Goal: Information Seeking & Learning: Learn about a topic

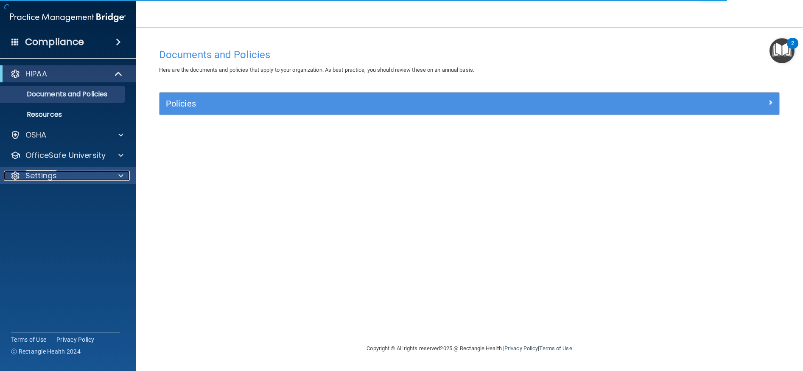
click at [117, 175] on div at bounding box center [119, 176] width 21 height 10
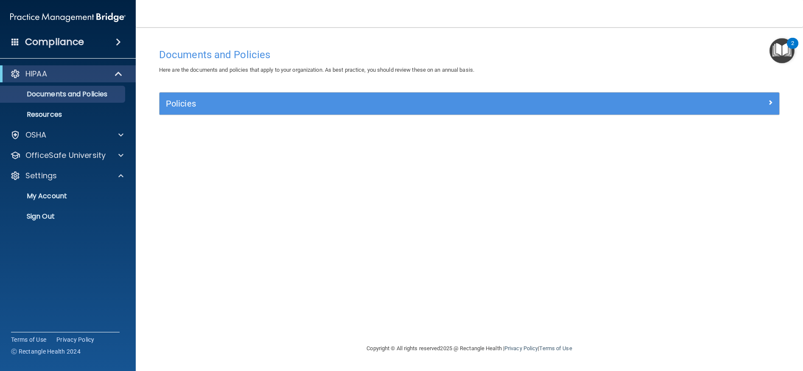
click at [792, 52] on div "2" at bounding box center [793, 48] width 3 height 11
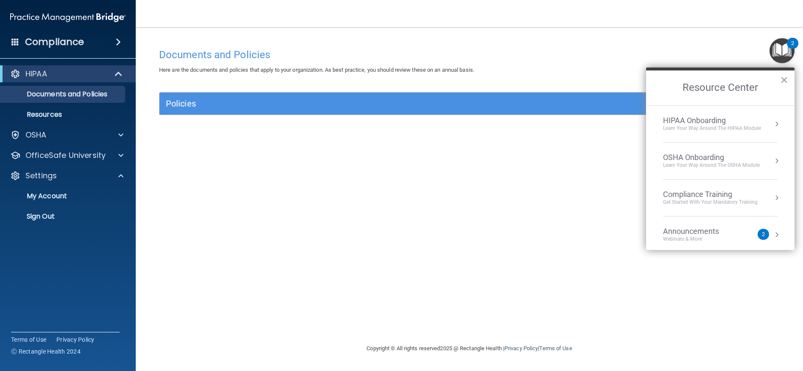
click at [119, 39] on span at bounding box center [118, 42] width 5 height 10
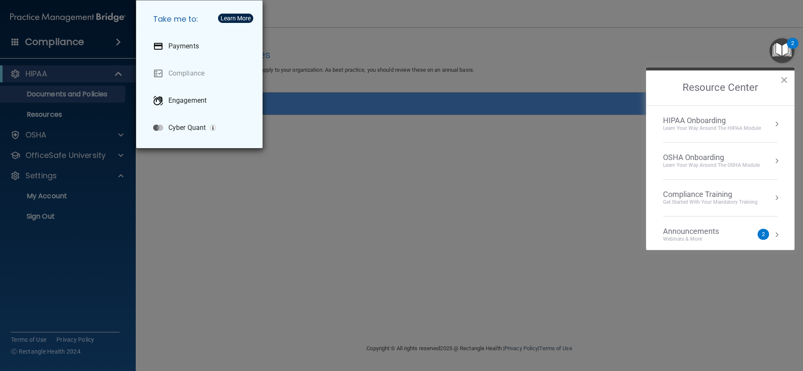
click at [372, 19] on div "Take me to: Payments Compliance Engagement Cyber Quant" at bounding box center [401, 185] width 803 height 371
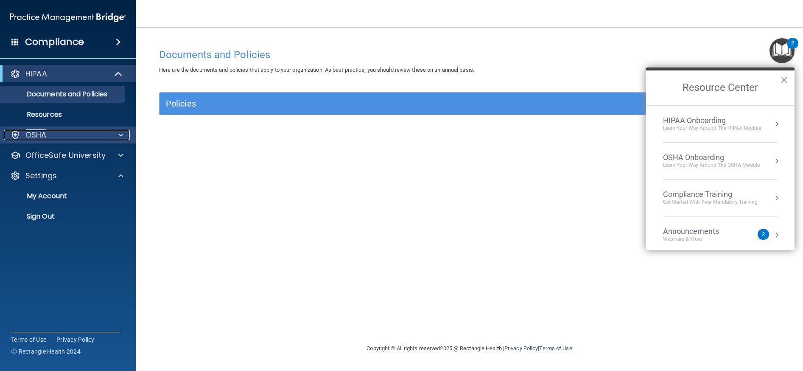
click at [121, 133] on span at bounding box center [120, 135] width 5 height 10
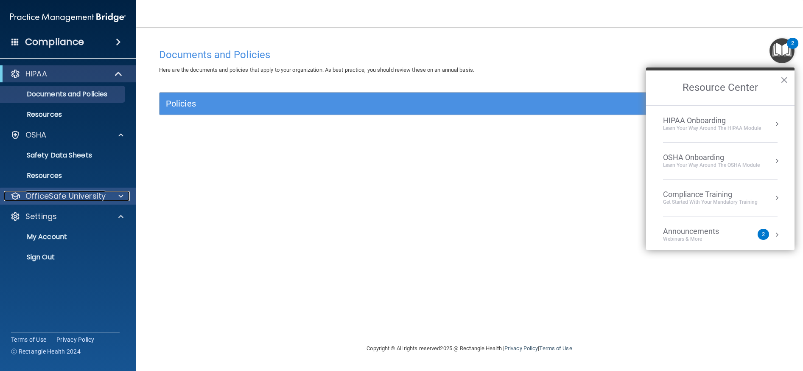
click at [114, 194] on div at bounding box center [119, 196] width 21 height 10
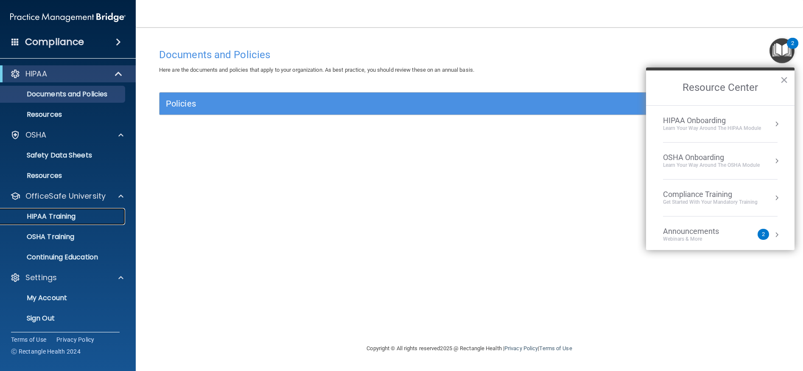
click at [77, 223] on link "HIPAA Training" at bounding box center [59, 216] width 134 height 17
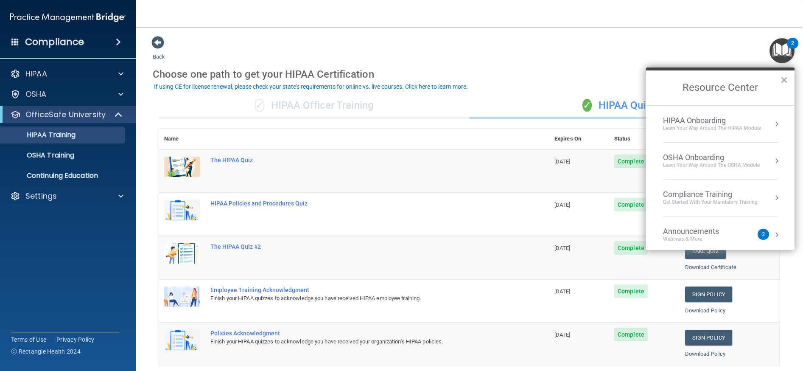
click at [789, 74] on h2 "Resource Center" at bounding box center [720, 87] width 149 height 35
click at [790, 79] on h2 "Resource Center" at bounding box center [720, 87] width 149 height 35
click at [786, 76] on button "×" at bounding box center [785, 80] width 8 height 14
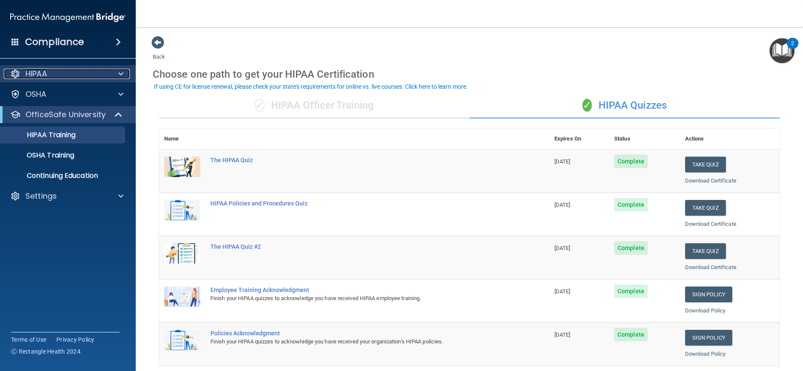
click at [70, 73] on div "HIPAA" at bounding box center [56, 74] width 105 height 10
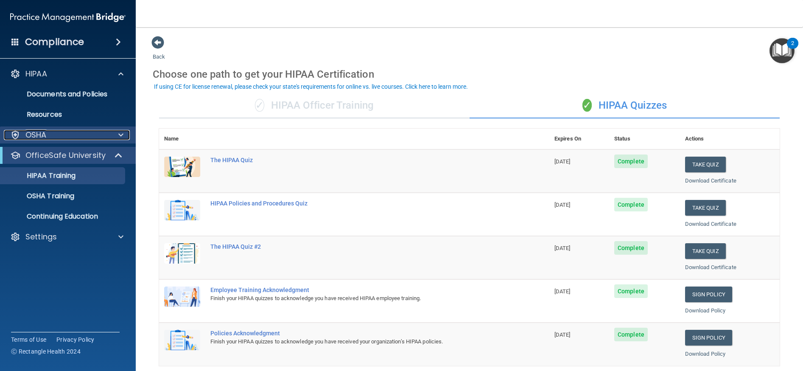
click at [92, 136] on div "OSHA" at bounding box center [56, 135] width 105 height 10
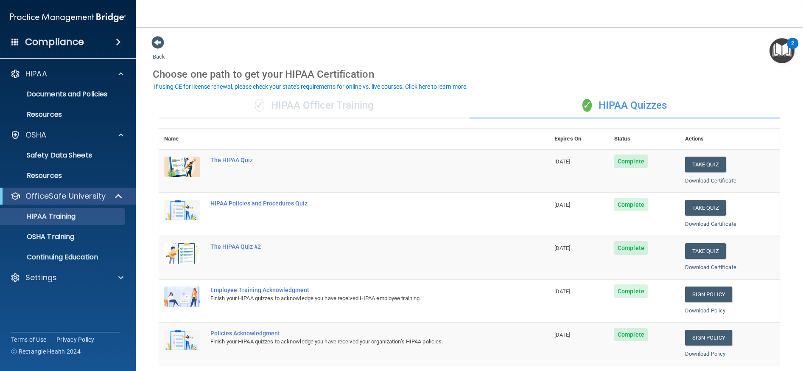
click at [90, 202] on div "OfficeSafe University" at bounding box center [68, 196] width 136 height 17
click at [120, 199] on span at bounding box center [119, 196] width 7 height 10
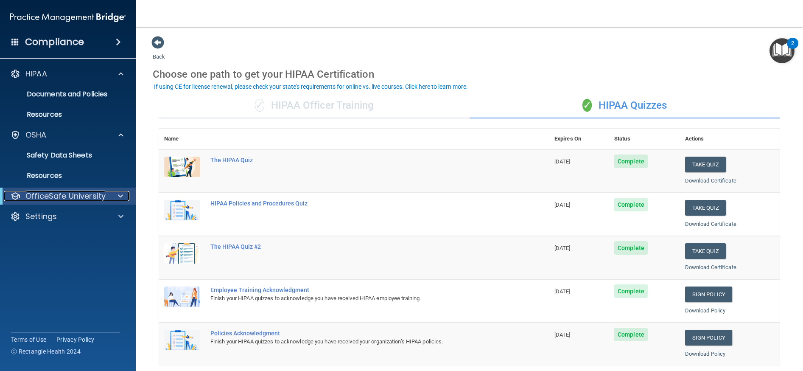
click at [119, 199] on span at bounding box center [120, 196] width 5 height 10
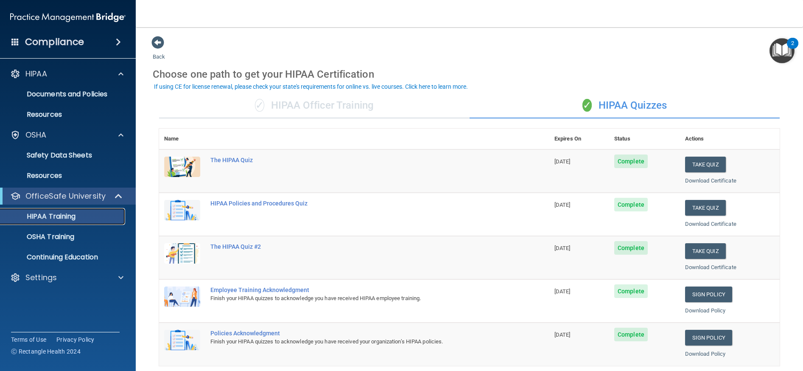
click at [102, 214] on div "HIPAA Training" at bounding box center [64, 216] width 116 height 8
click at [77, 279] on div "Settings" at bounding box center [56, 277] width 105 height 10
click at [57, 297] on p "My Account" at bounding box center [64, 298] width 116 height 8
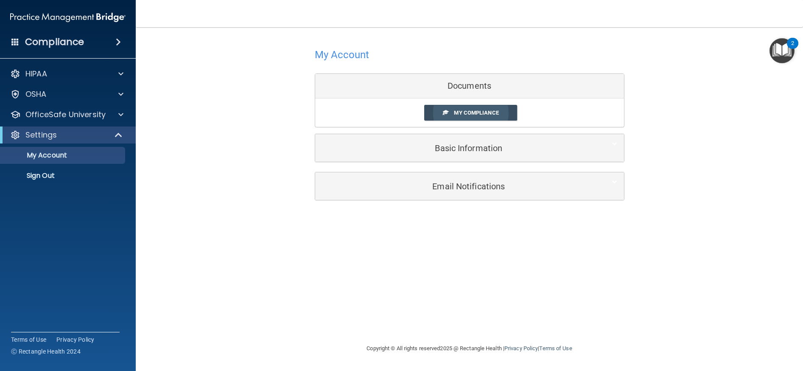
click at [456, 108] on link "My Compliance" at bounding box center [470, 113] width 93 height 16
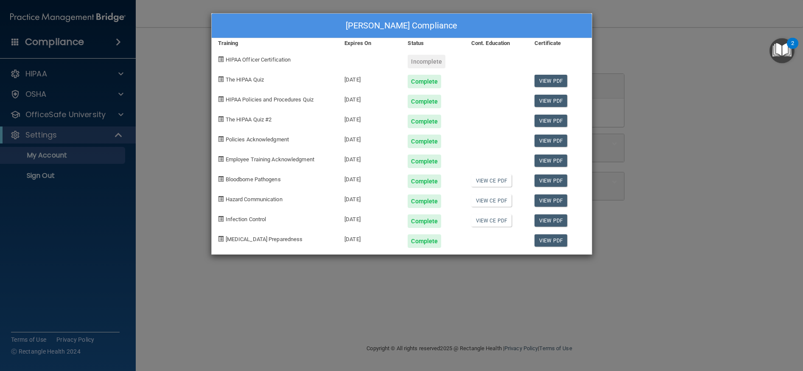
click at [180, 122] on div "KIMBERLEY DOOLEN's Compliance Training Expires On Status Cont. Education Certif…" at bounding box center [401, 185] width 803 height 371
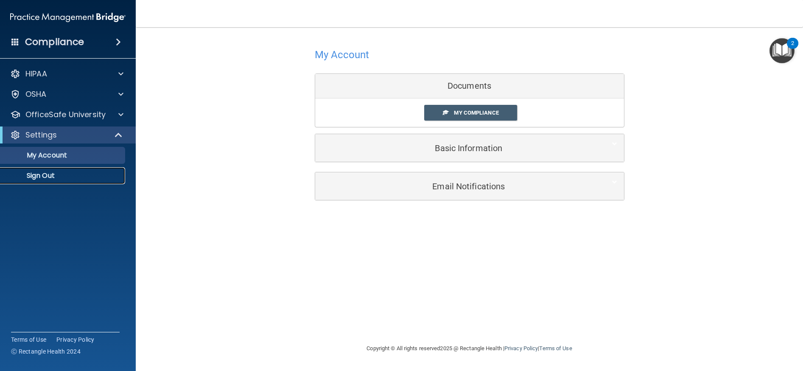
click at [42, 174] on p "Sign Out" at bounding box center [64, 175] width 116 height 8
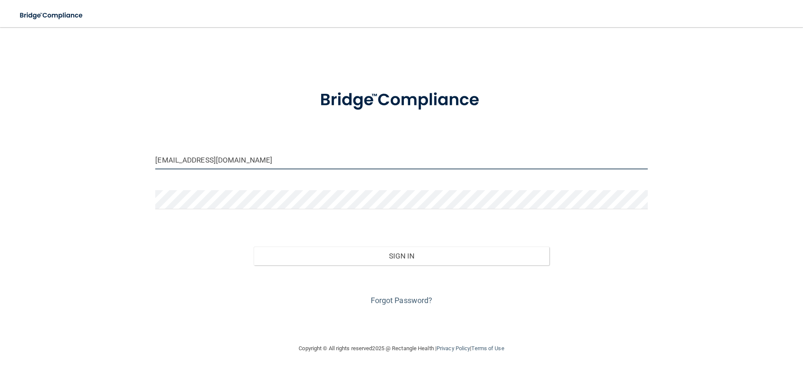
drag, startPoint x: 254, startPoint y: 166, endPoint x: 118, endPoint y: 156, distance: 136.6
click at [117, 162] on div "kimdoolen@yahoo.com Invalid email/password. You don't have permission to access…" at bounding box center [402, 185] width 770 height 299
type input "w"
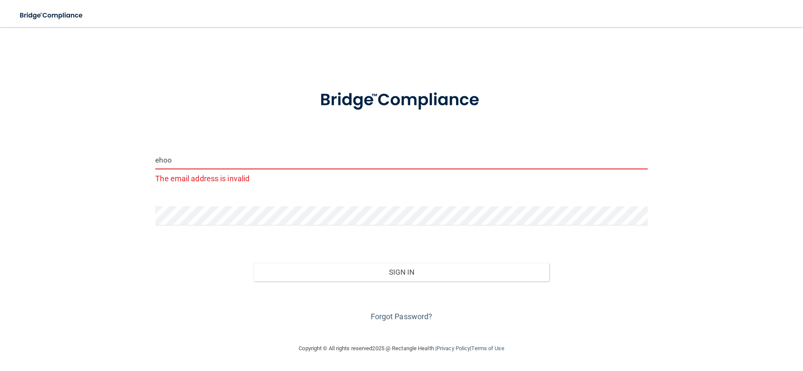
type input "ehoover@imagendentalpartners.com"
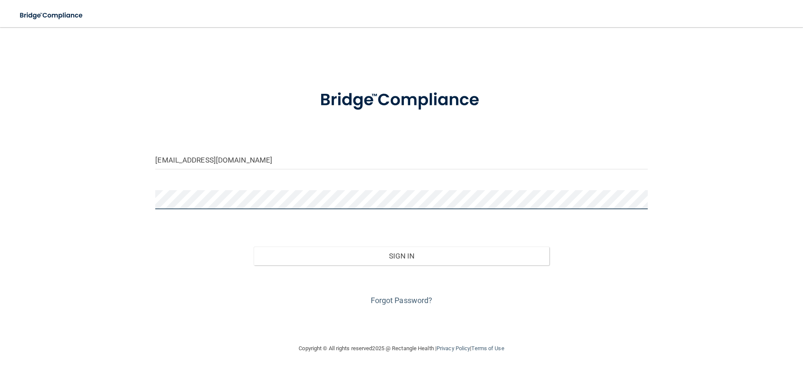
click at [110, 196] on div "ehoover@imagendentalpartners.com Invalid email/password. You don't have permiss…" at bounding box center [402, 185] width 770 height 299
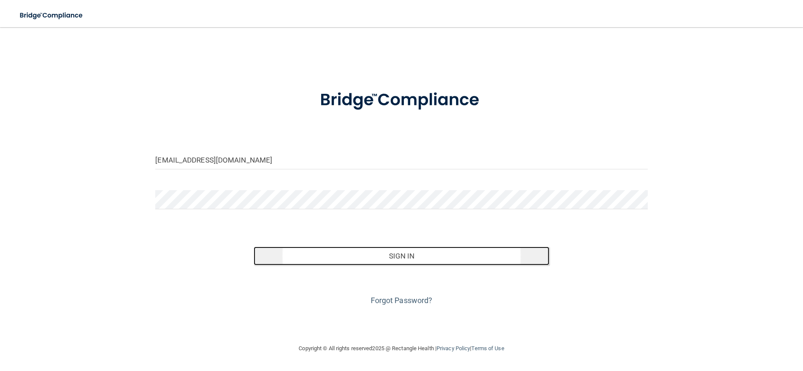
click at [491, 260] on button "Sign In" at bounding box center [401, 256] width 295 height 19
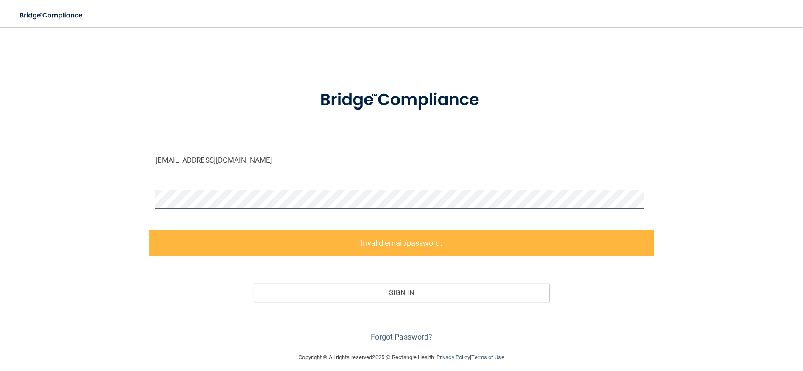
click at [110, 196] on div "ehoover@imagendentalpartners.com Invalid email/password. You don't have permiss…" at bounding box center [402, 190] width 770 height 308
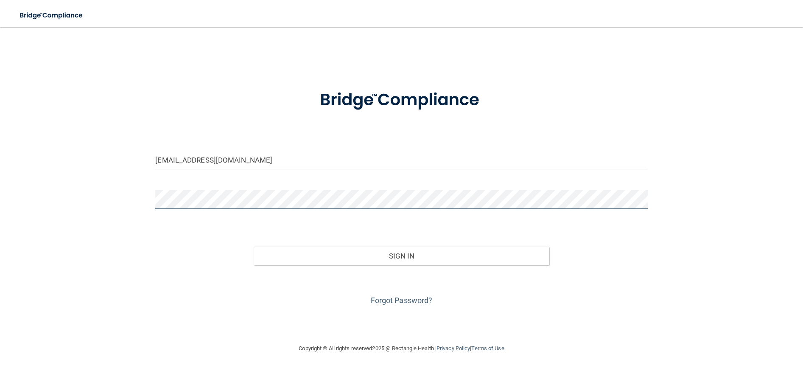
click at [254, 247] on button "Sign In" at bounding box center [401, 256] width 295 height 19
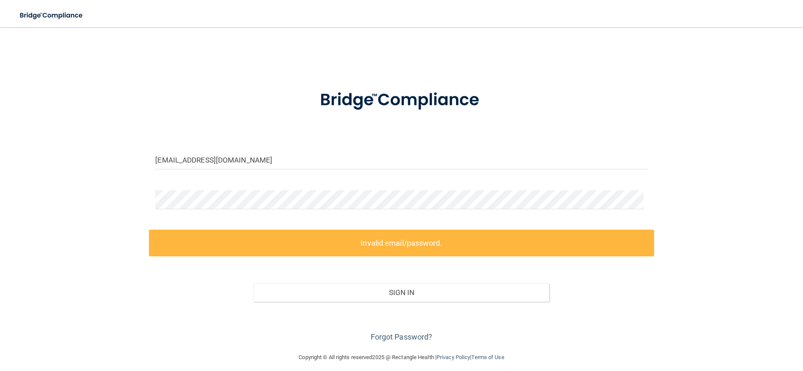
click at [388, 348] on div "Copyright © All rights reserved 2025 @ Rectangle Health | Privacy Policy | Term…" at bounding box center [402, 357] width 310 height 27
click at [390, 337] on link "Forgot Password?" at bounding box center [402, 336] width 62 height 9
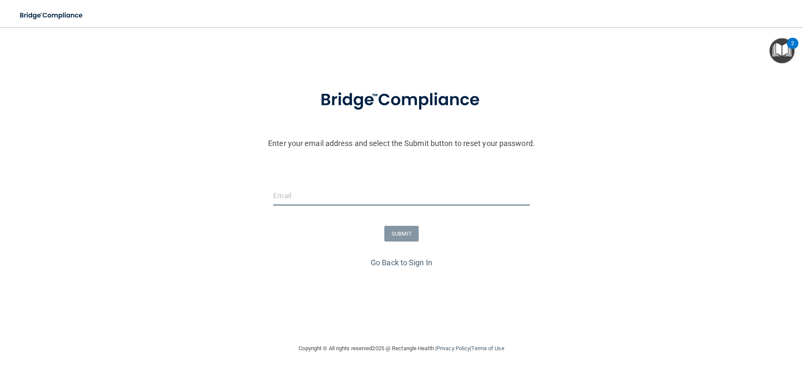
click at [348, 194] on input "email" at bounding box center [401, 195] width 256 height 19
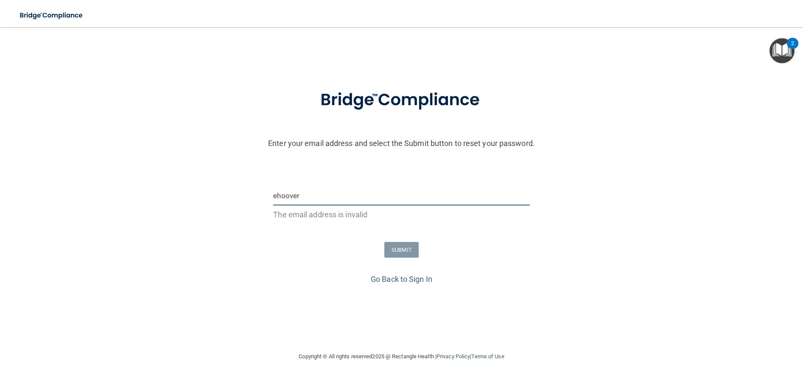
type input "ehoover@imagendentalpartners.com"
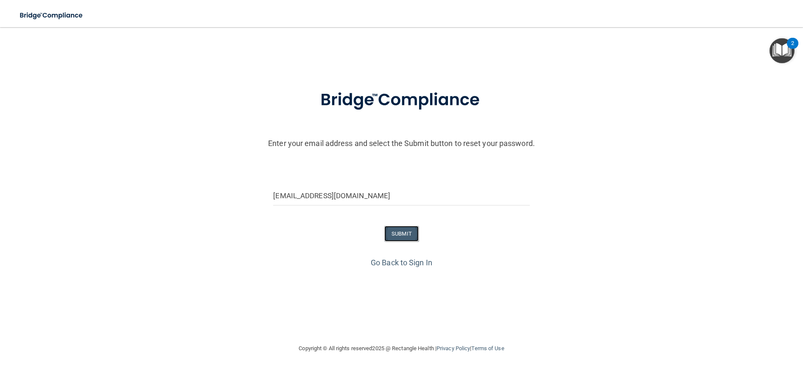
click at [399, 233] on button "SUBMIT" at bounding box center [402, 234] width 34 height 16
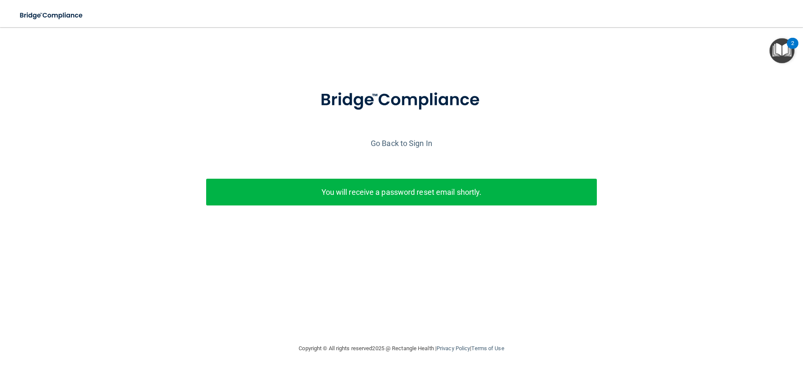
click at [324, 192] on p "You will receive a password reset email shortly." at bounding box center [402, 192] width 379 height 14
drag, startPoint x: 403, startPoint y: 184, endPoint x: 452, endPoint y: 171, distance: 50.7
click at [406, 182] on div "You will receive a password reset email shortly." at bounding box center [401, 192] width 391 height 27
click at [788, 50] on img "Open Resource Center, 2 new notifications" at bounding box center [782, 50] width 25 height 25
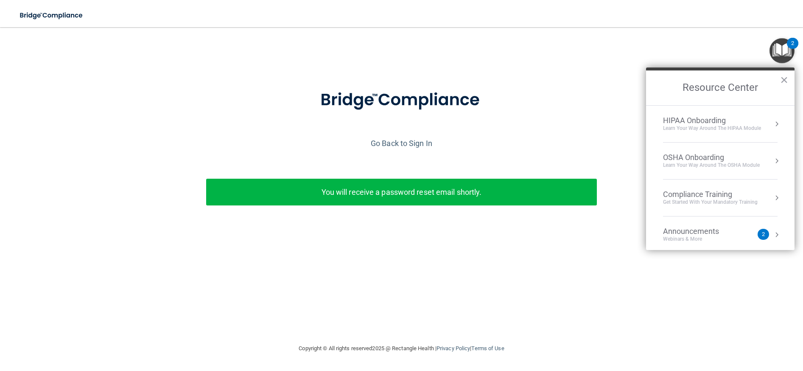
click at [716, 129] on div "Learn Your Way around the HIPAA module" at bounding box center [712, 128] width 98 height 7
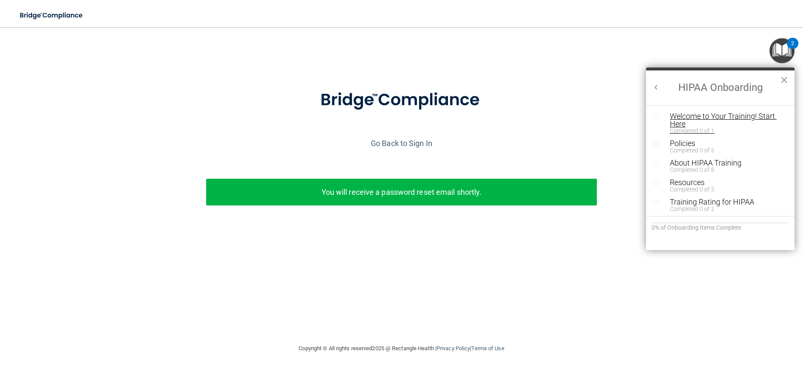
click at [715, 121] on div "Welcome to Your Training! Start Here" at bounding box center [723, 119] width 107 height 15
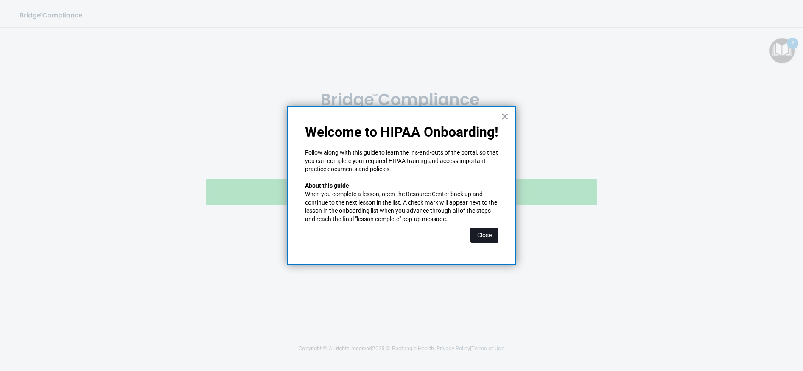
click at [476, 231] on button "Close" at bounding box center [485, 234] width 28 height 15
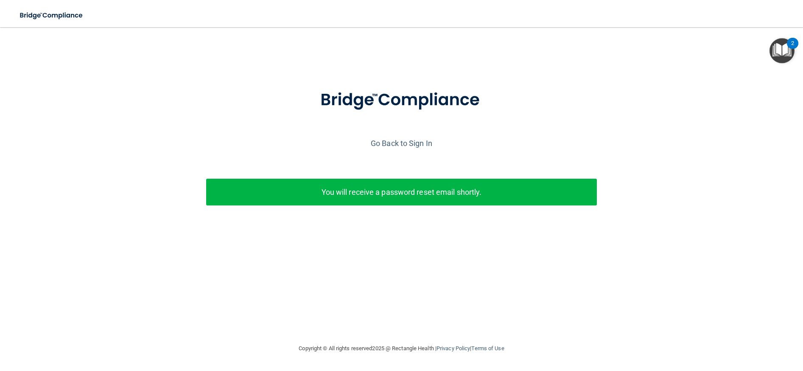
click at [515, 188] on p "You will receive a password reset email shortly." at bounding box center [402, 192] width 379 height 14
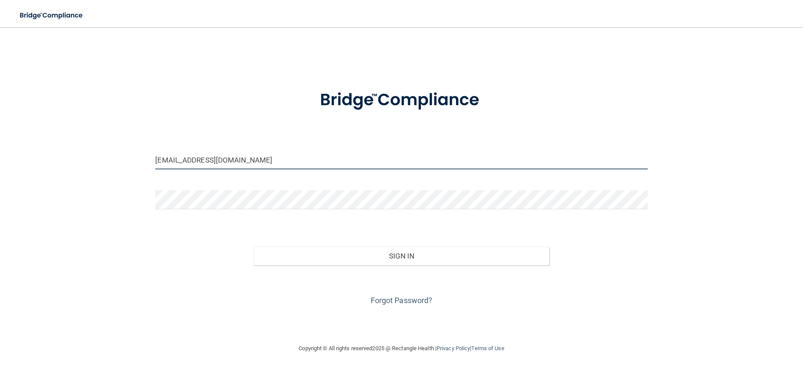
drag, startPoint x: 255, startPoint y: 159, endPoint x: 123, endPoint y: 150, distance: 132.3
click at [123, 150] on div "kimdoolen@yahoo.com Invalid email/password. You don't have permission to access…" at bounding box center [402, 185] width 770 height 299
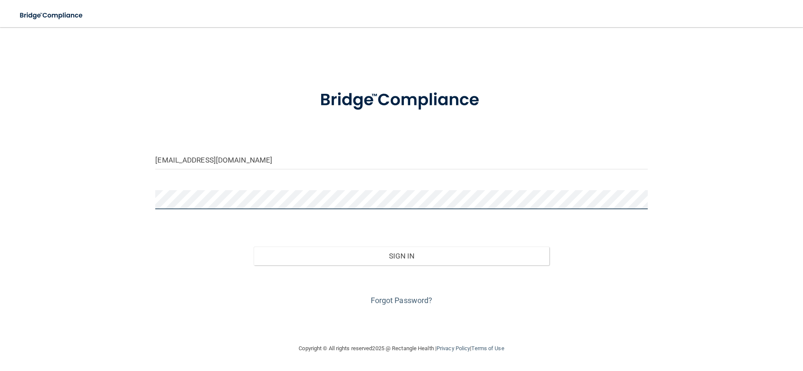
click at [8, 197] on main "ehoover@imagendentalpartners.com Invalid email/password. You don't have permiss…" at bounding box center [401, 199] width 803 height 344
click at [254, 247] on button "Sign In" at bounding box center [401, 256] width 295 height 19
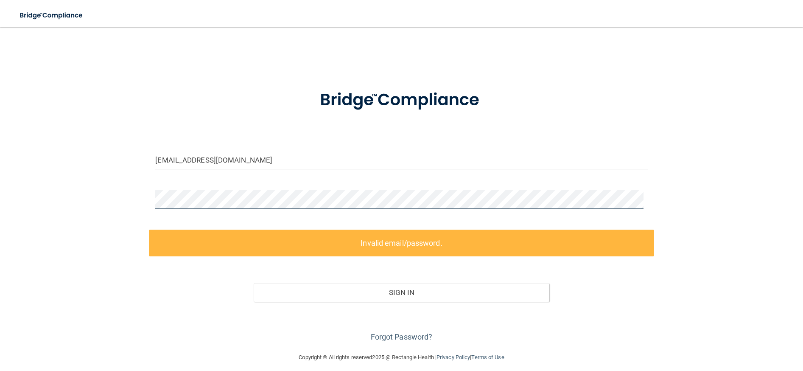
click at [100, 200] on div "ehoover@imagendentalpartners.com Invalid email/password. You don't have permiss…" at bounding box center [402, 190] width 770 height 308
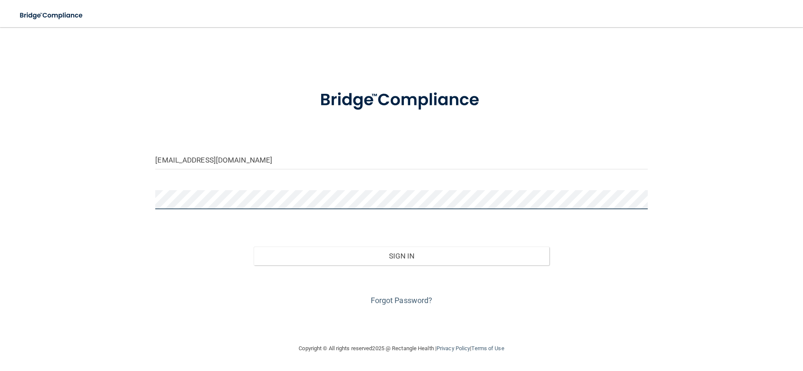
click at [121, 199] on div "ehoover@imagendentalpartners.com Invalid email/password. You don't have permiss…" at bounding box center [402, 185] width 770 height 299
click at [254, 247] on button "Sign In" at bounding box center [401, 256] width 295 height 19
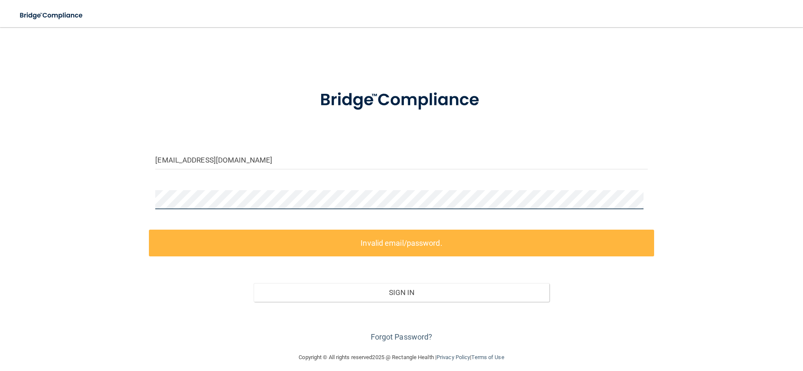
click at [32, 188] on div "ehoover@imagendentalpartners.com Invalid email/password. You don't have permiss…" at bounding box center [402, 190] width 770 height 308
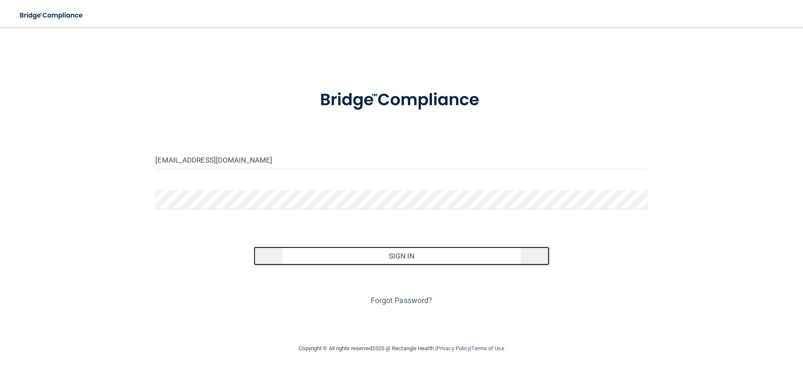
click at [465, 251] on button "Sign In" at bounding box center [401, 256] width 295 height 19
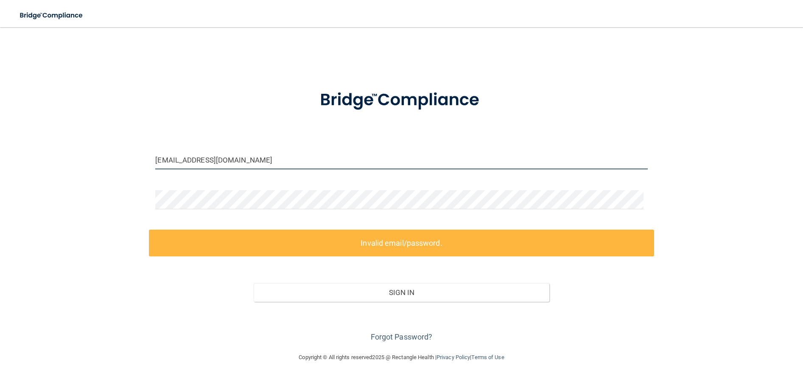
click at [341, 165] on input "ehoover@imagendentalpartners.com" at bounding box center [401, 159] width 492 height 19
type input "[PERSON_NAME][EMAIL_ADDRESS][DOMAIN_NAME]"
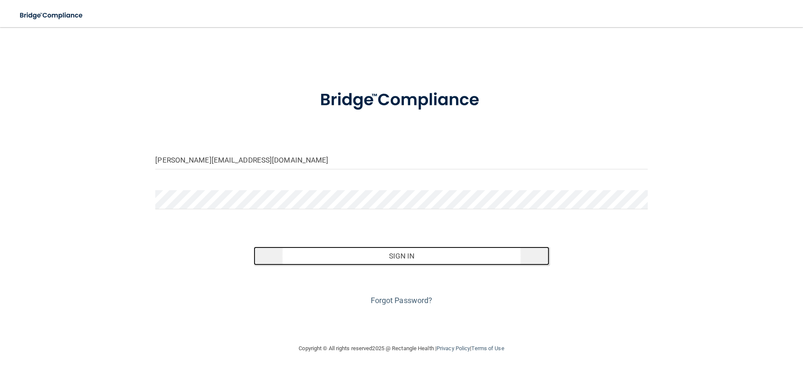
click at [369, 264] on button "Sign In" at bounding box center [401, 256] width 295 height 19
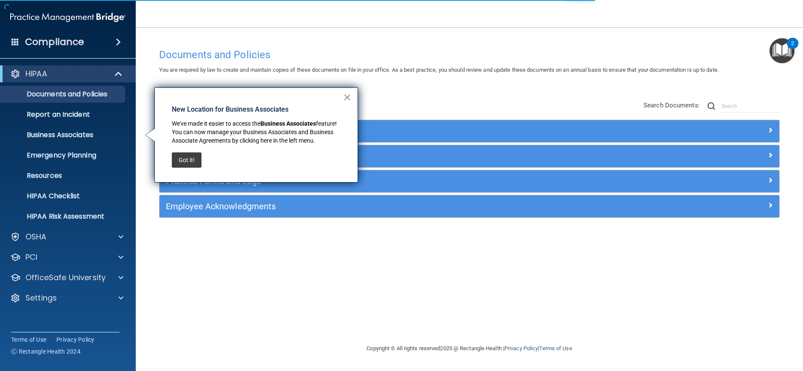
click at [349, 98] on button "×" at bounding box center [347, 97] width 8 height 14
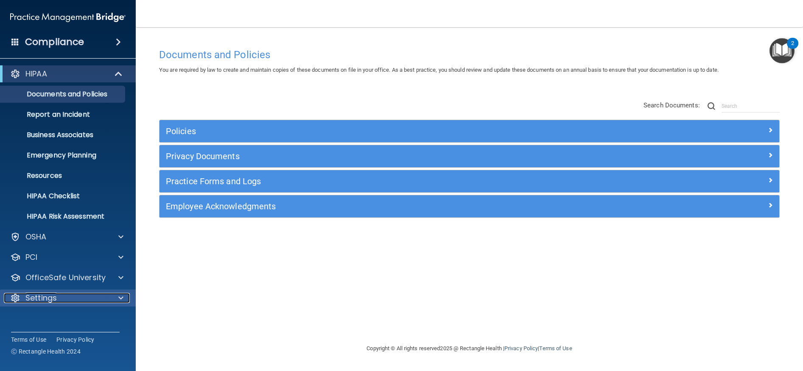
click at [117, 297] on div at bounding box center [119, 298] width 21 height 10
click at [118, 45] on span at bounding box center [118, 42] width 5 height 10
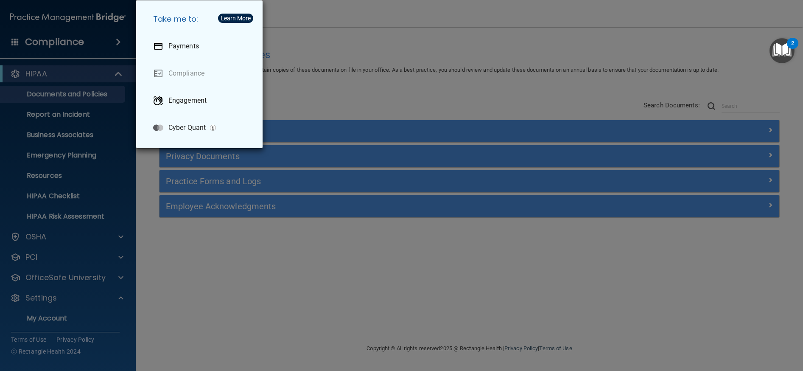
click at [118, 45] on div "Take me to: Payments Compliance Engagement Cyber Quant" at bounding box center [401, 185] width 803 height 371
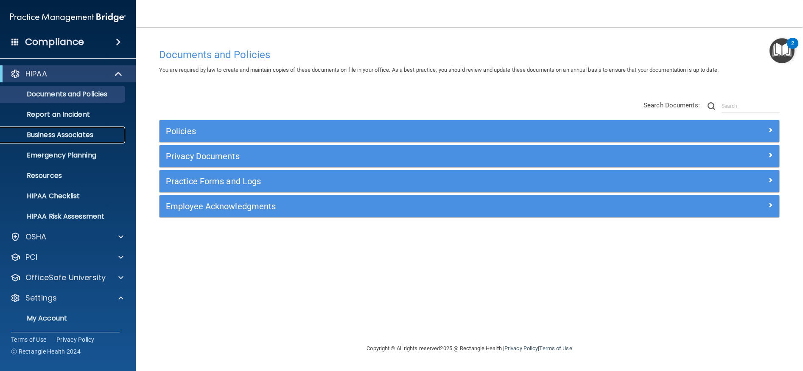
click at [101, 137] on p "Business Associates" at bounding box center [64, 135] width 116 height 8
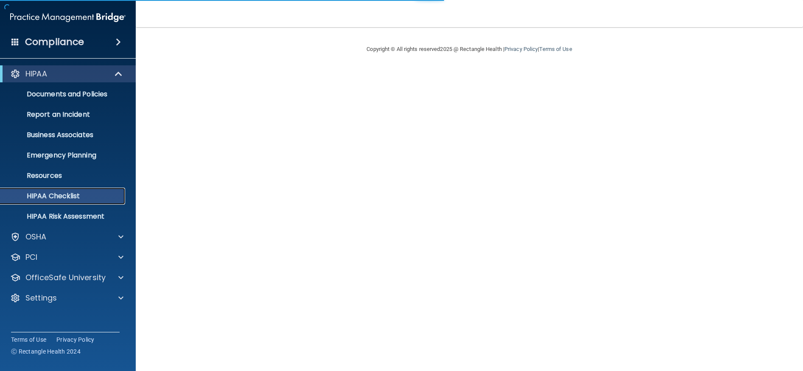
click at [61, 197] on p "HIPAA Checklist" at bounding box center [64, 196] width 116 height 8
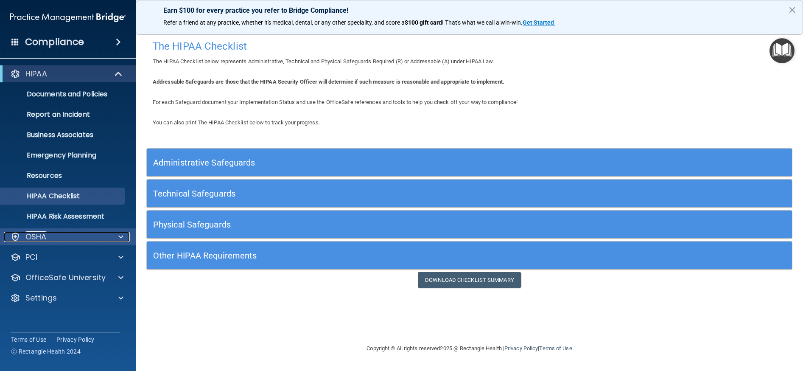
click at [110, 233] on div at bounding box center [119, 237] width 21 height 10
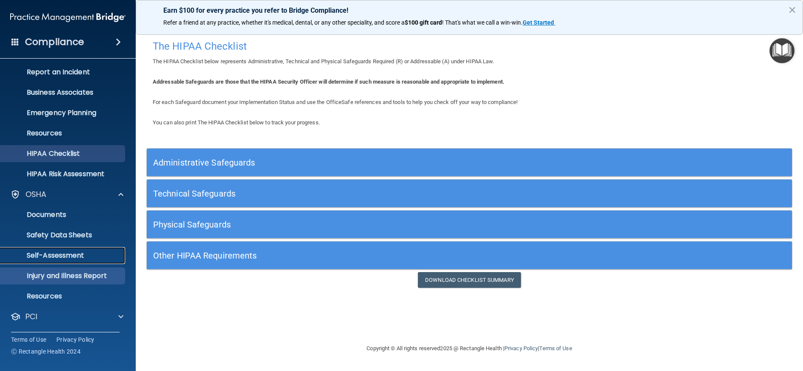
scroll to position [83, 0]
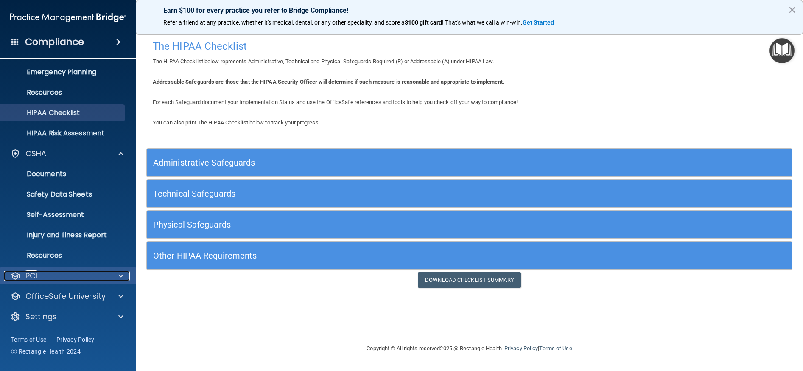
click at [119, 272] on span at bounding box center [120, 276] width 5 height 10
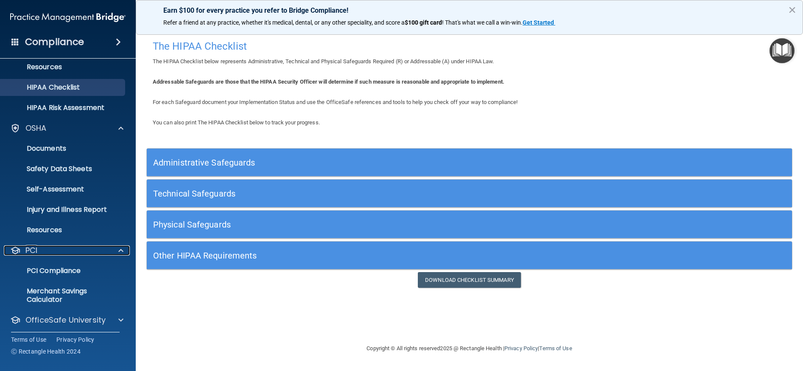
scroll to position [132, 0]
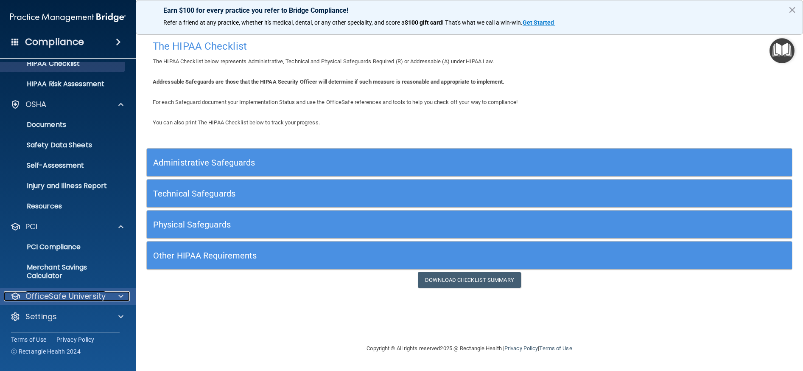
click at [117, 300] on div at bounding box center [119, 296] width 21 height 10
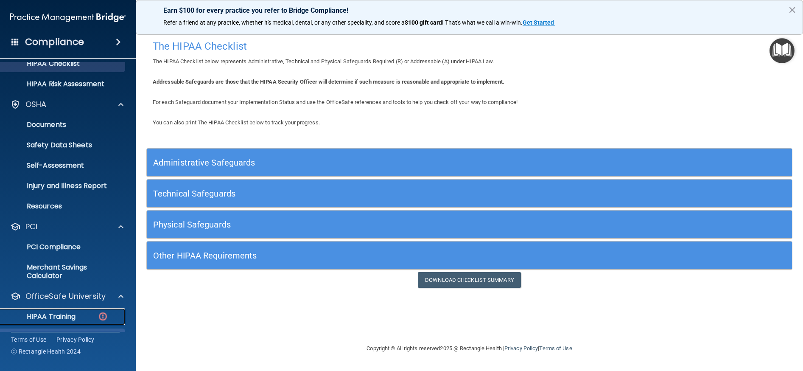
drag, startPoint x: 118, startPoint y: 299, endPoint x: 89, endPoint y: 315, distance: 32.9
click at [88, 315] on div "HIPAA Training" at bounding box center [64, 316] width 116 height 8
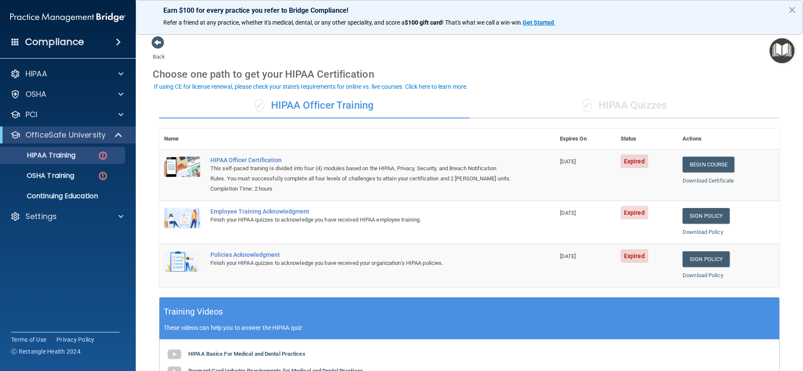
click at [116, 42] on span at bounding box center [118, 42] width 5 height 10
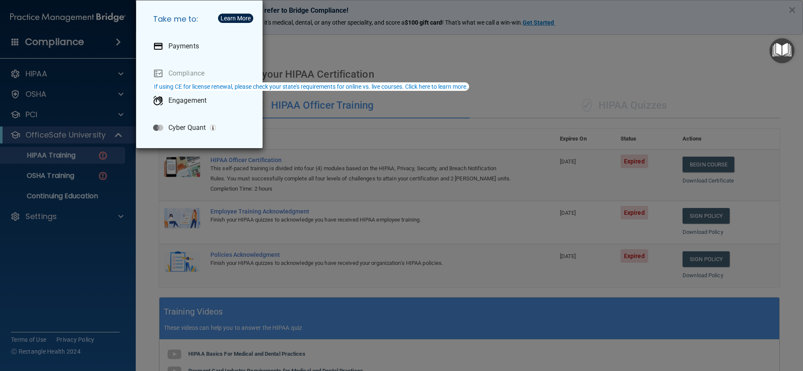
click at [88, 76] on div "Take me to: Payments Compliance Engagement Cyber Quant" at bounding box center [401, 185] width 803 height 371
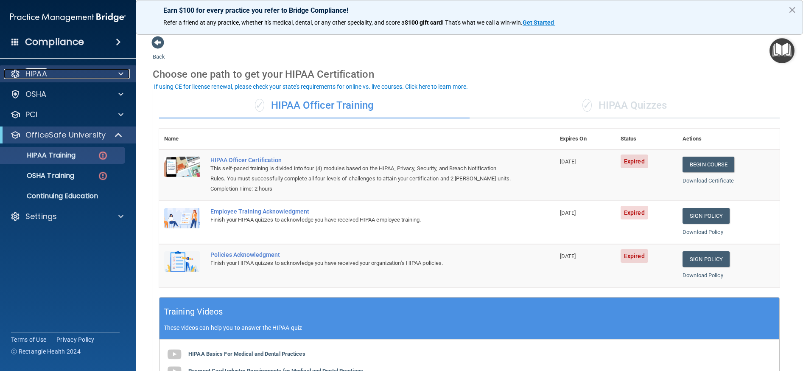
click at [51, 78] on div "HIPAA" at bounding box center [56, 74] width 105 height 10
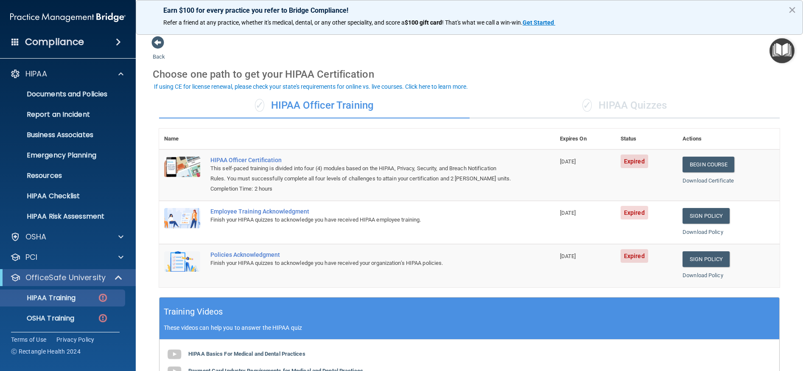
click at [61, 45] on h4 "Compliance" at bounding box center [54, 42] width 59 height 12
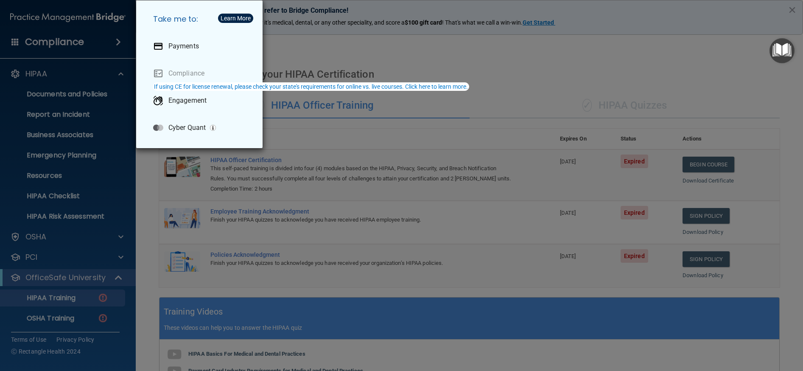
drag, startPoint x: 782, startPoint y: 8, endPoint x: 786, endPoint y: 10, distance: 5.0
click at [782, 8] on div "Take me to: Payments Compliance Engagement Cyber Quant" at bounding box center [401, 185] width 803 height 371
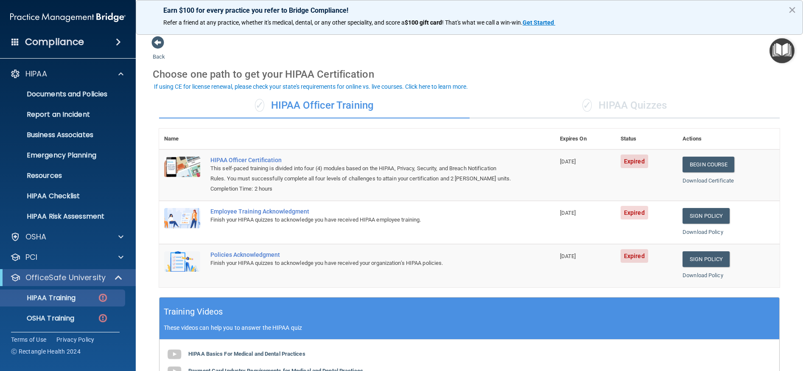
click at [56, 41] on h4 "Compliance" at bounding box center [54, 42] width 59 height 12
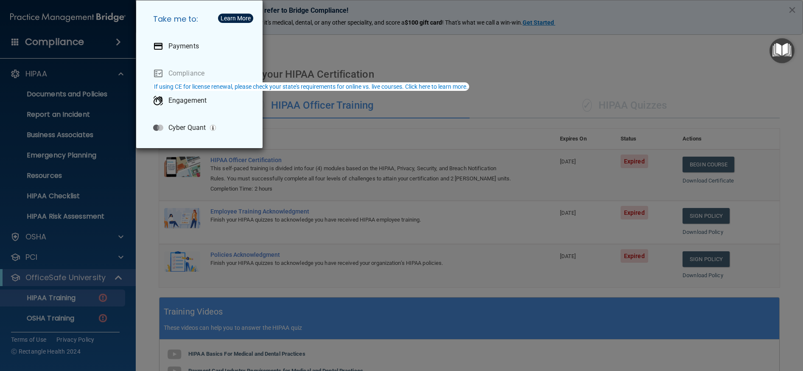
click at [10, 44] on div "Take me to: Payments Compliance Engagement Cyber Quant" at bounding box center [401, 185] width 803 height 371
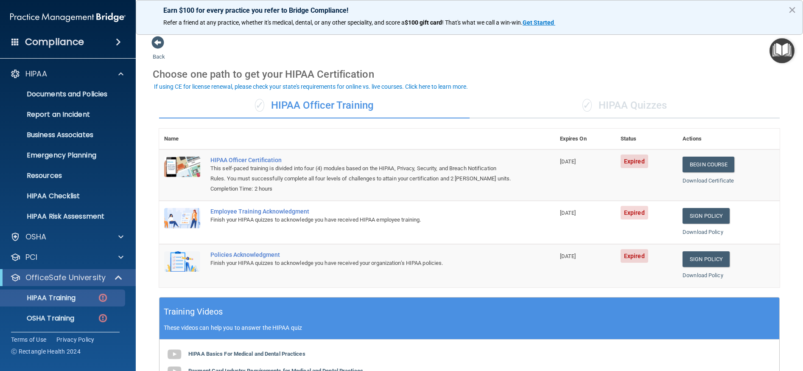
click at [121, 39] on span at bounding box center [118, 42] width 5 height 10
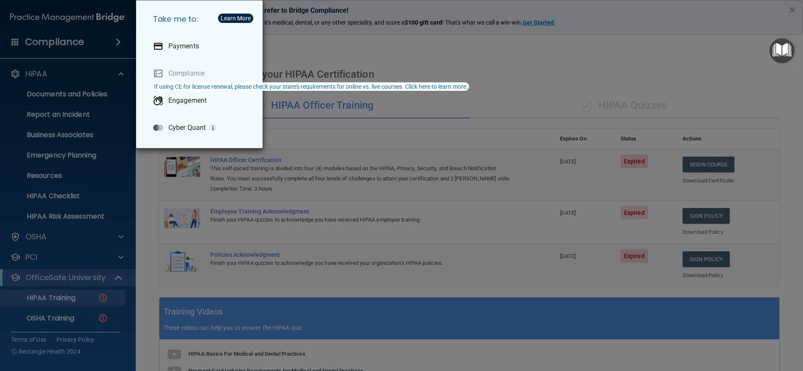
click at [109, 98] on div "Take me to: Payments Compliance Engagement Cyber Quant" at bounding box center [401, 185] width 803 height 371
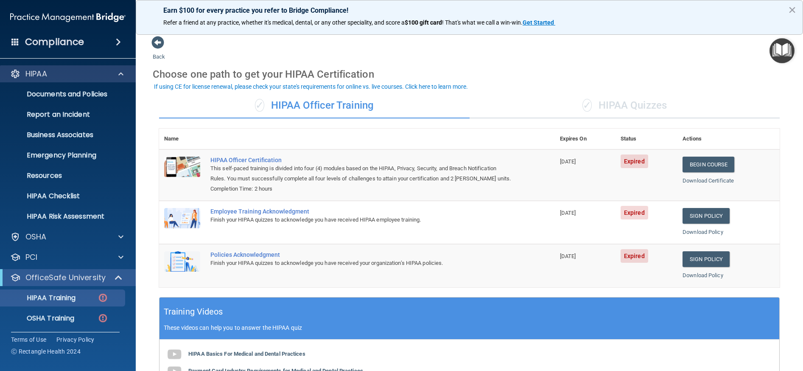
click at [34, 79] on div "HIPAA" at bounding box center [68, 73] width 136 height 17
click at [150, 43] on main "Back Choose one path to get your HIPAA Certification ✓ HIPAA Officer Training ✓…" at bounding box center [470, 199] width 668 height 344
click at [157, 42] on span at bounding box center [158, 42] width 13 height 13
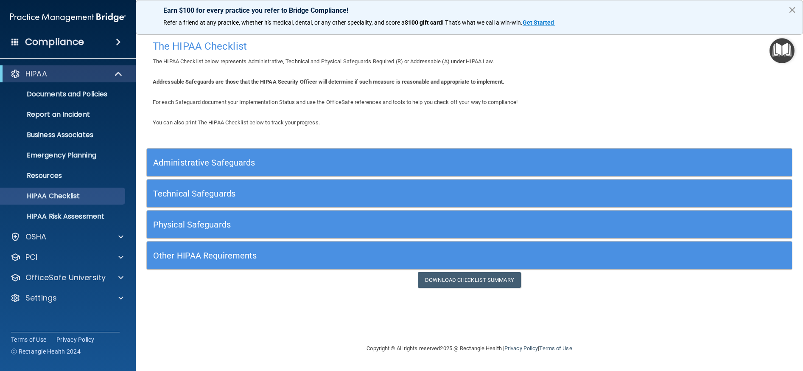
click at [793, 14] on button "×" at bounding box center [793, 10] width 8 height 14
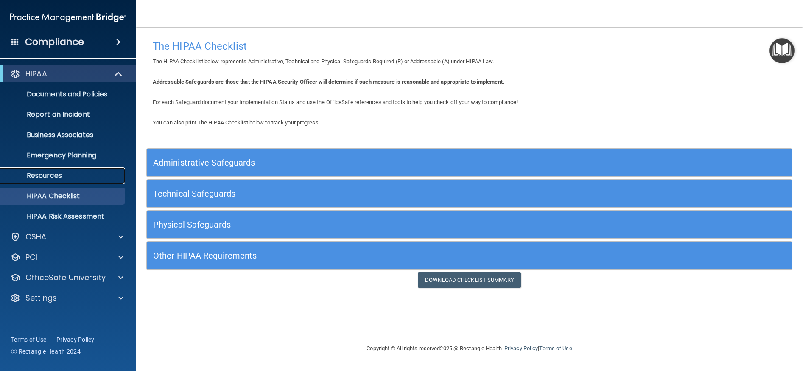
click at [65, 177] on p "Resources" at bounding box center [64, 175] width 116 height 8
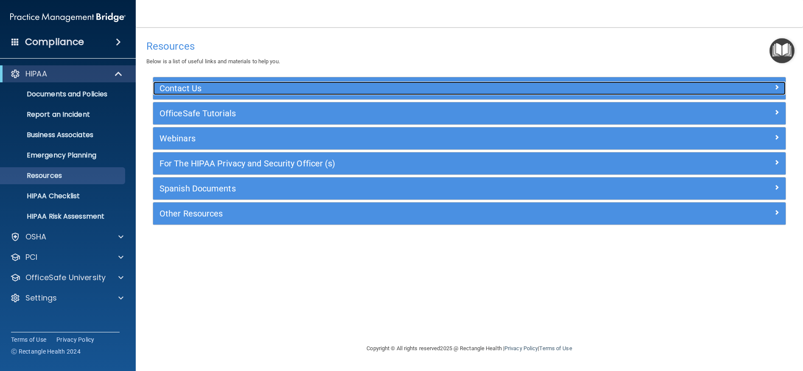
click at [178, 87] on h5 "Contact Us" at bounding box center [391, 88] width 462 height 9
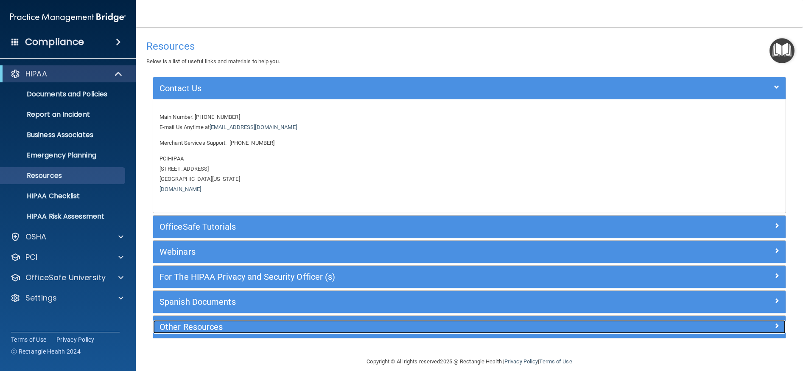
click at [208, 325] on h5 "Other Resources" at bounding box center [391, 326] width 462 height 9
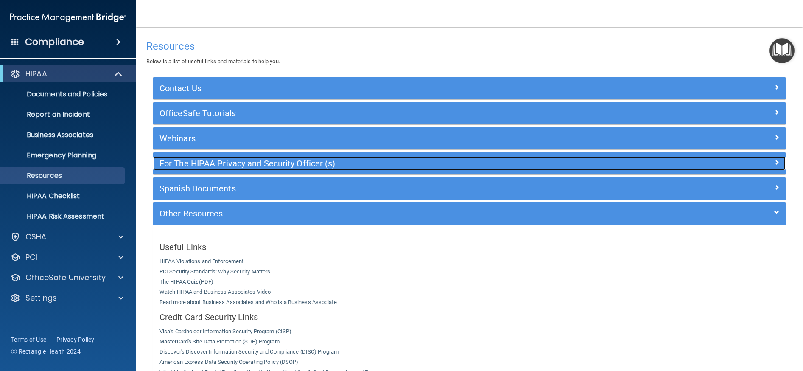
click at [194, 166] on h5 "For The HIPAA Privacy and Security Officer (s)" at bounding box center [391, 163] width 462 height 9
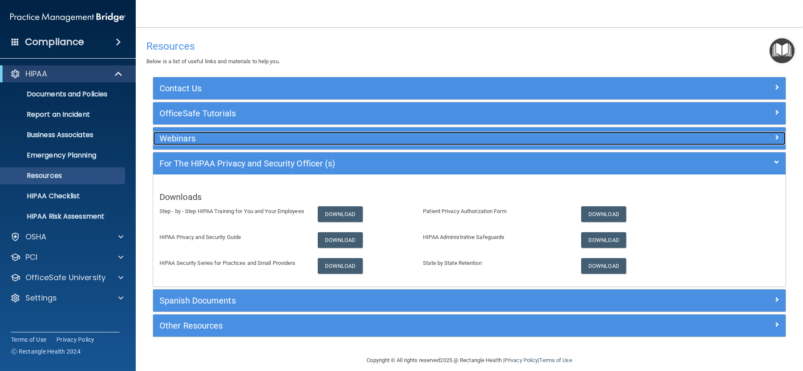
click at [205, 137] on h5 "Webinars" at bounding box center [391, 138] width 462 height 9
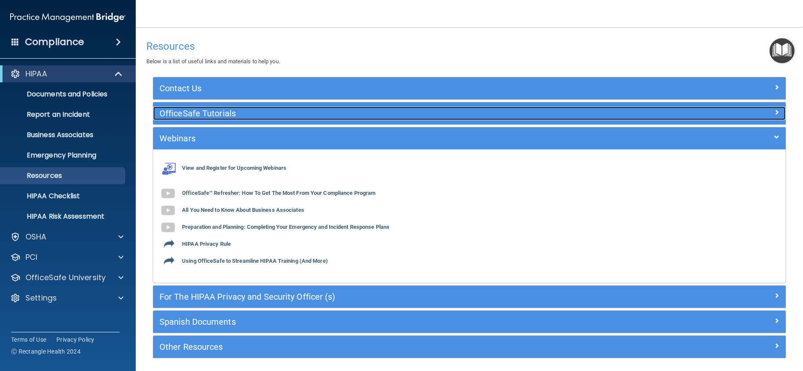
click at [201, 115] on h5 "OfficeSafe Tutorials" at bounding box center [391, 113] width 462 height 9
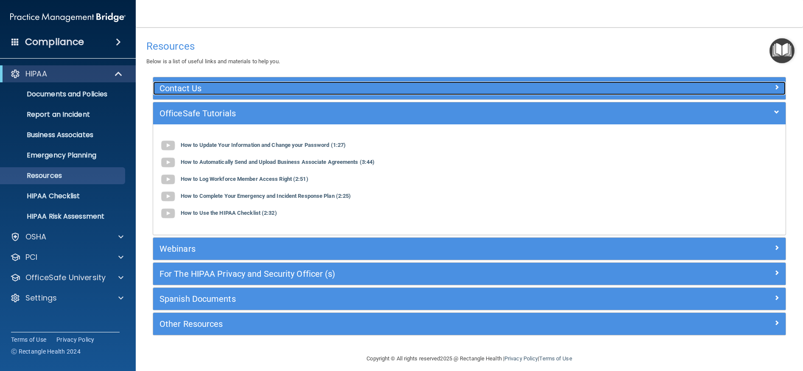
click at [196, 91] on h5 "Contact Us" at bounding box center [391, 88] width 462 height 9
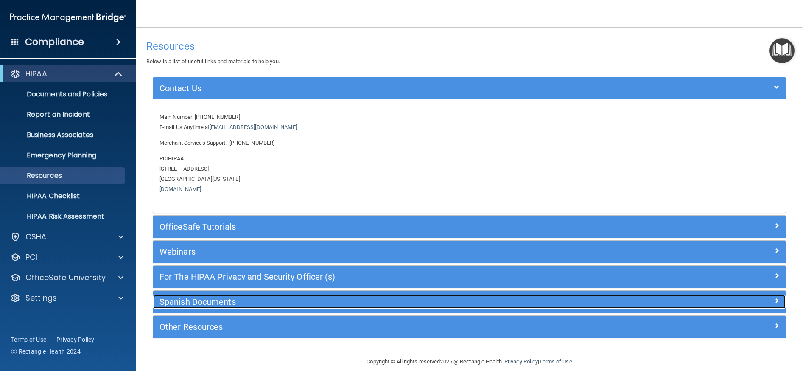
drag, startPoint x: 208, startPoint y: 305, endPoint x: 257, endPoint y: 336, distance: 57.7
click at [209, 304] on h5 "Spanish Documents" at bounding box center [391, 301] width 462 height 9
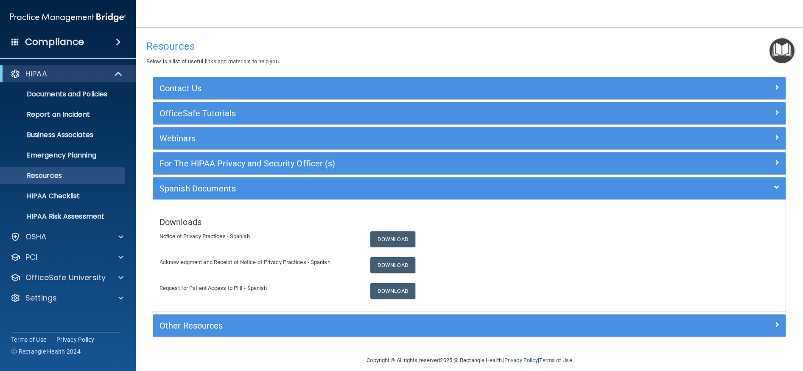
click at [207, 334] on div "Other Resources" at bounding box center [469, 326] width 633 height 22
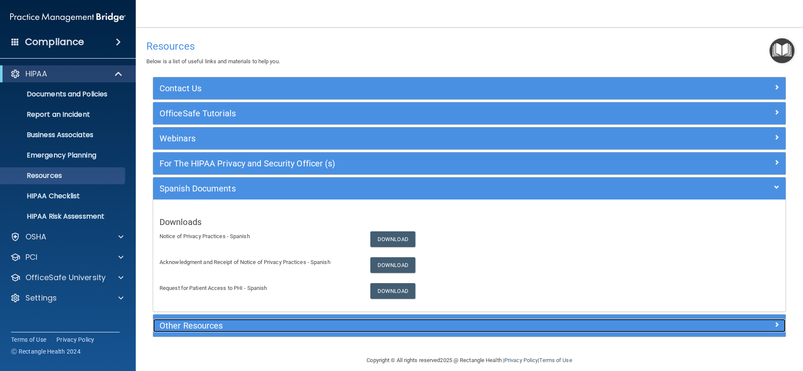
click at [207, 326] on h5 "Other Resources" at bounding box center [391, 325] width 462 height 9
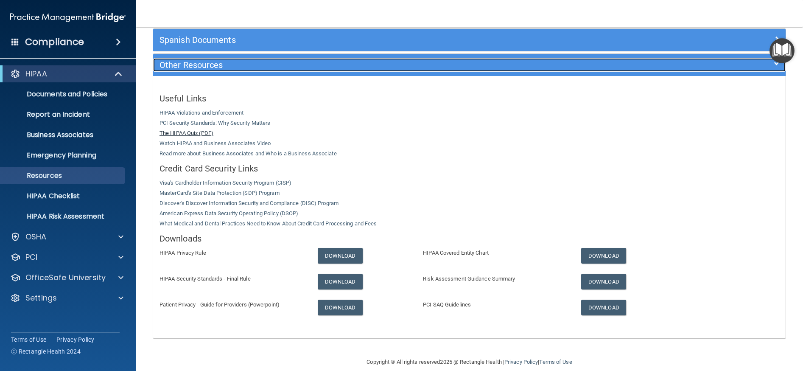
scroll to position [160, 0]
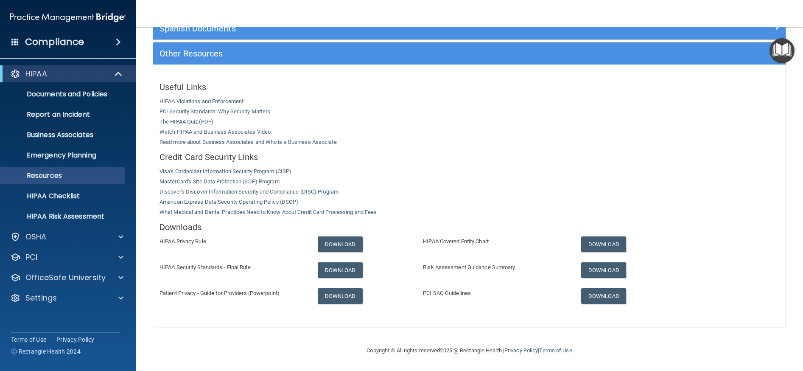
click at [210, 321] on div "Useful Links HIPAA Violations and Enforcement PCI Security Standards: Why Secur…" at bounding box center [469, 196] width 633 height 262
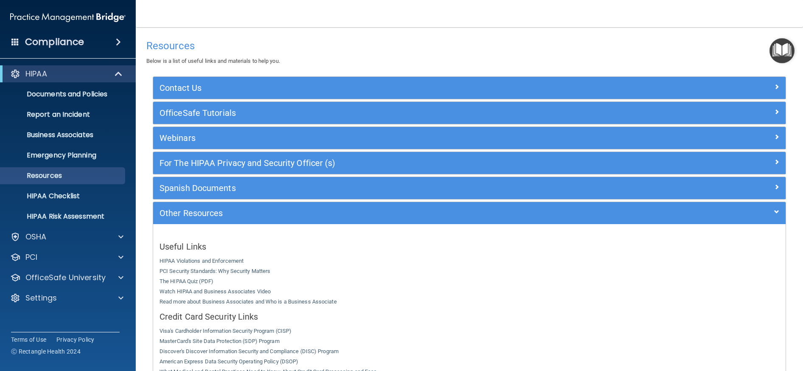
scroll to position [0, 0]
